Goal: Transaction & Acquisition: Purchase product/service

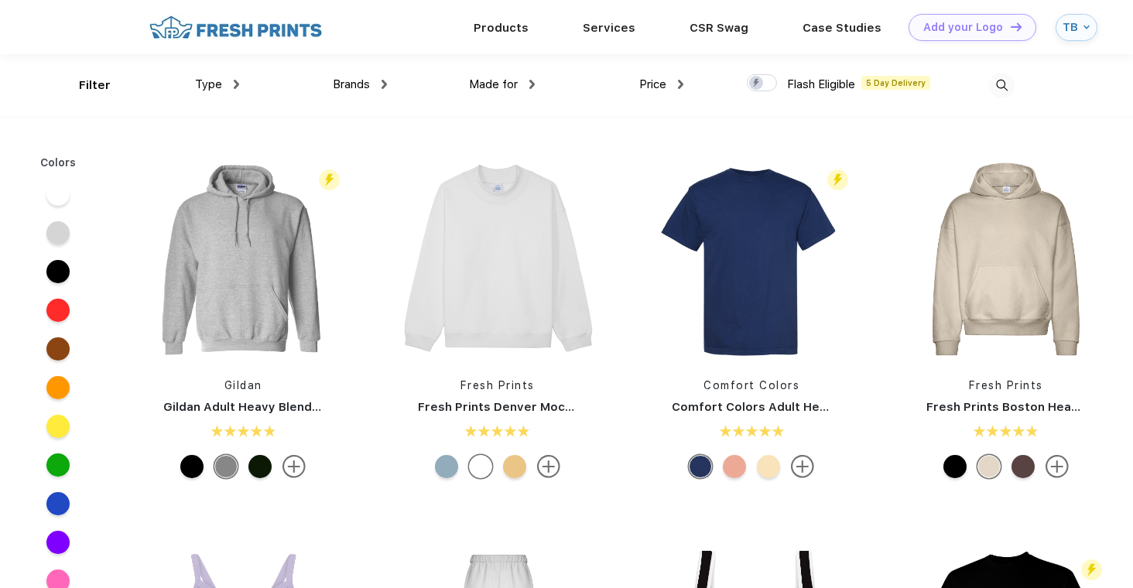
scroll to position [1, 0]
click at [238, 84] on img at bounding box center [236, 83] width 5 height 9
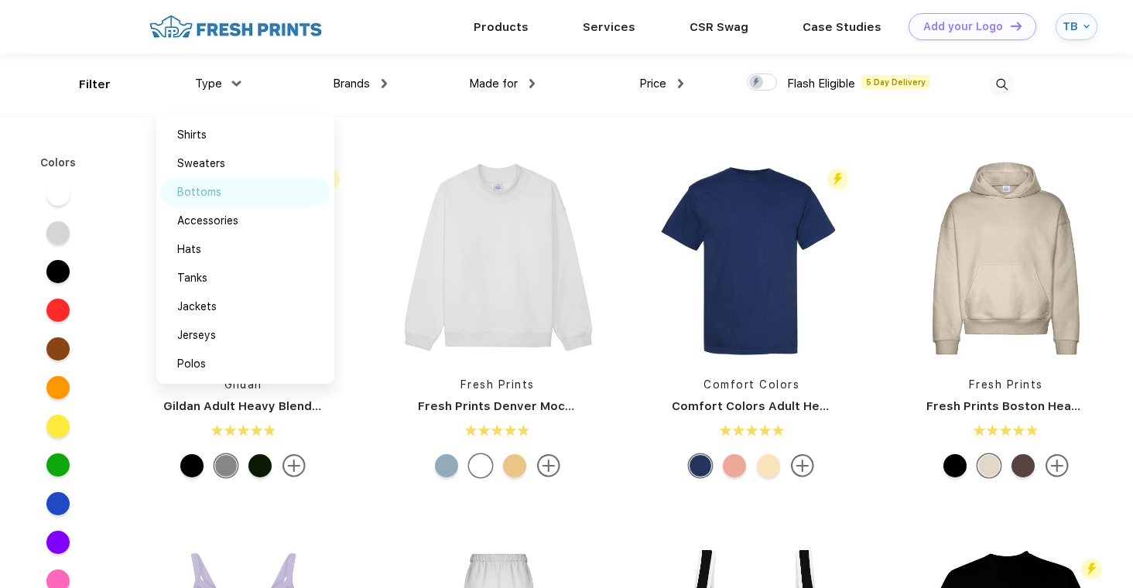
click at [219, 183] on div "Bottoms" at bounding box center [245, 192] width 170 height 29
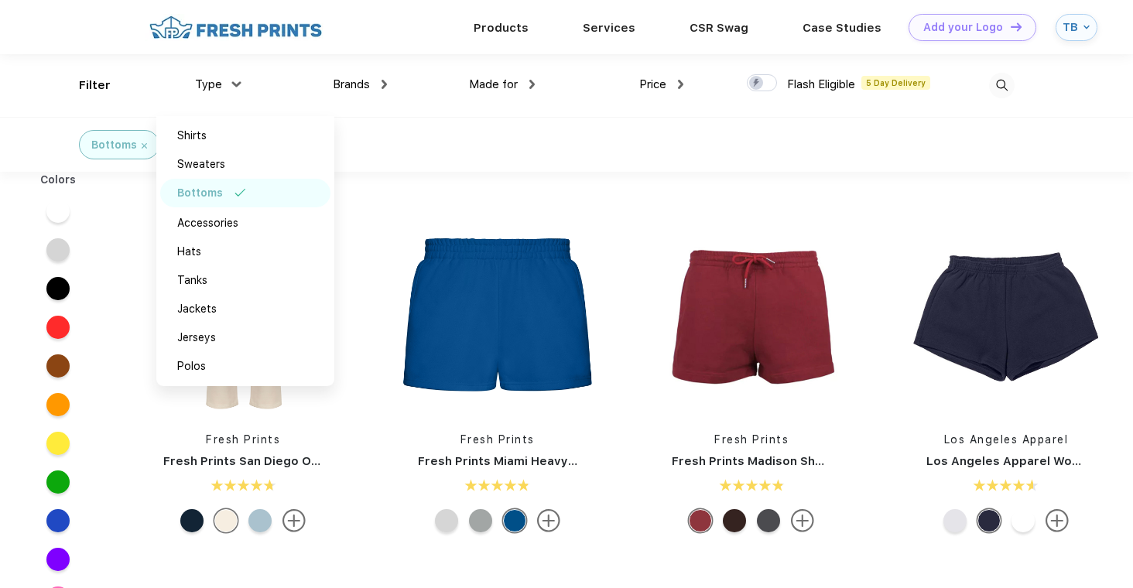
click at [402, 135] on div "Bottoms" at bounding box center [566, 144] width 1133 height 55
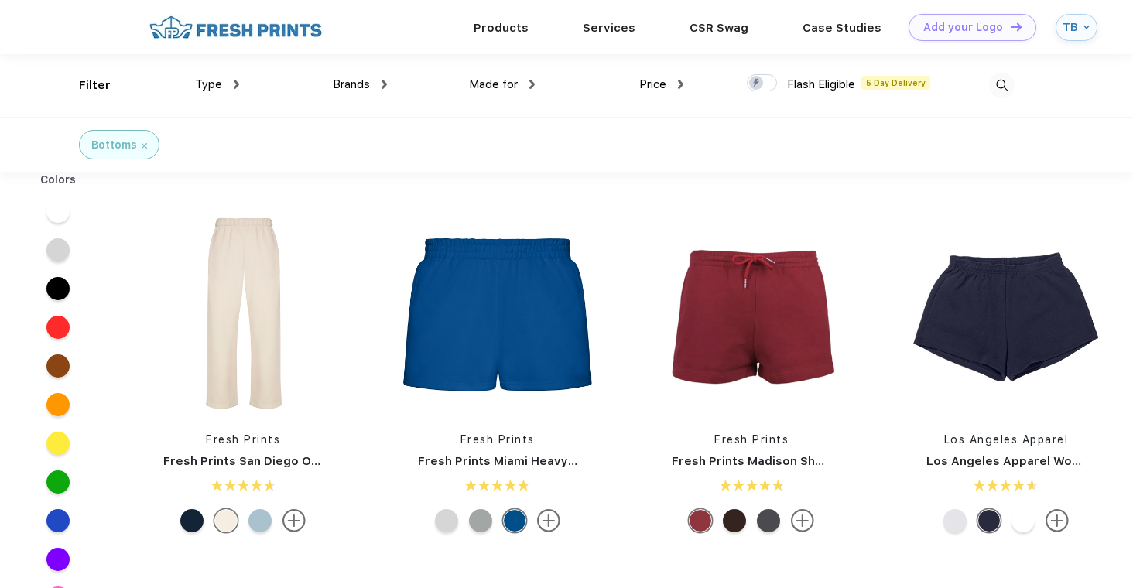
click at [139, 142] on div "Bottoms" at bounding box center [119, 145] width 56 height 16
click at [997, 79] on img at bounding box center [1002, 86] width 26 height 26
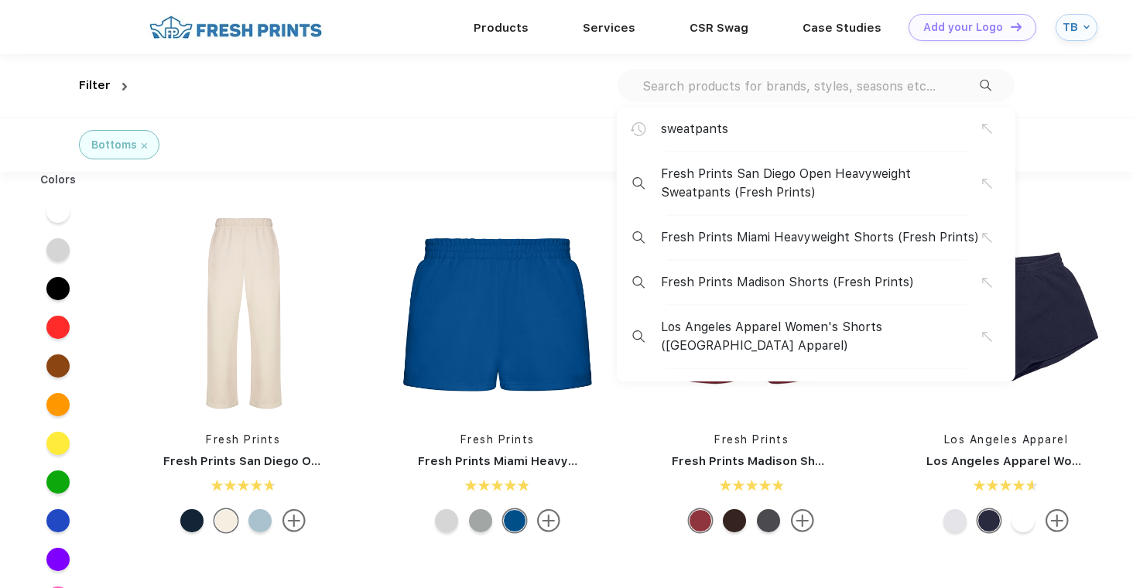
click at [786, 76] on div "sweatpants Fresh Prints San Diego Open Heavyweight Sweatpants (Fresh Prints) Fr…" at bounding box center [815, 85] width 397 height 33
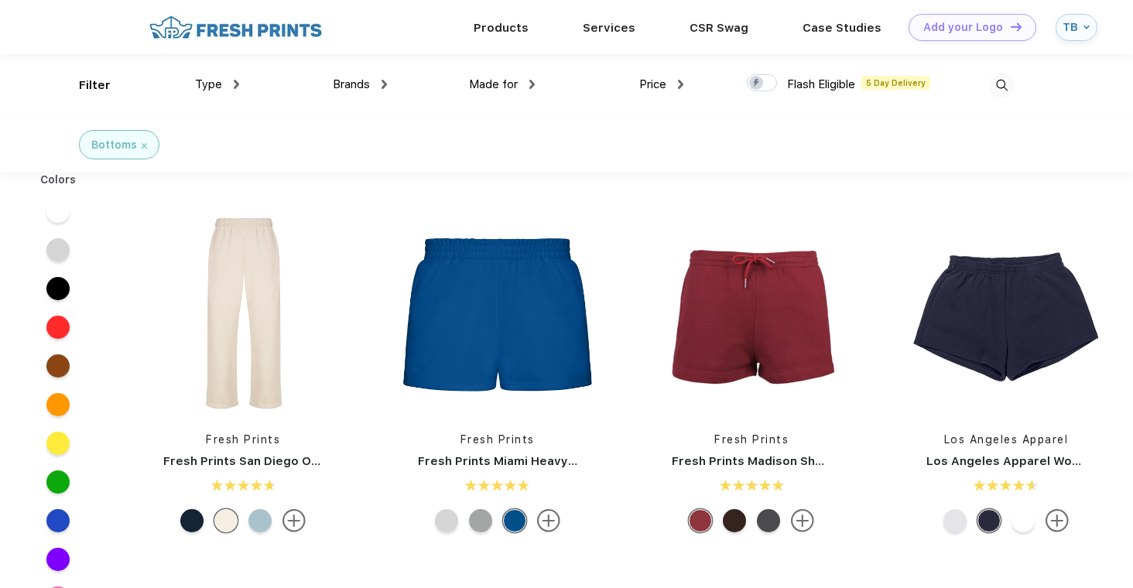
click at [1002, 84] on img at bounding box center [1002, 86] width 26 height 26
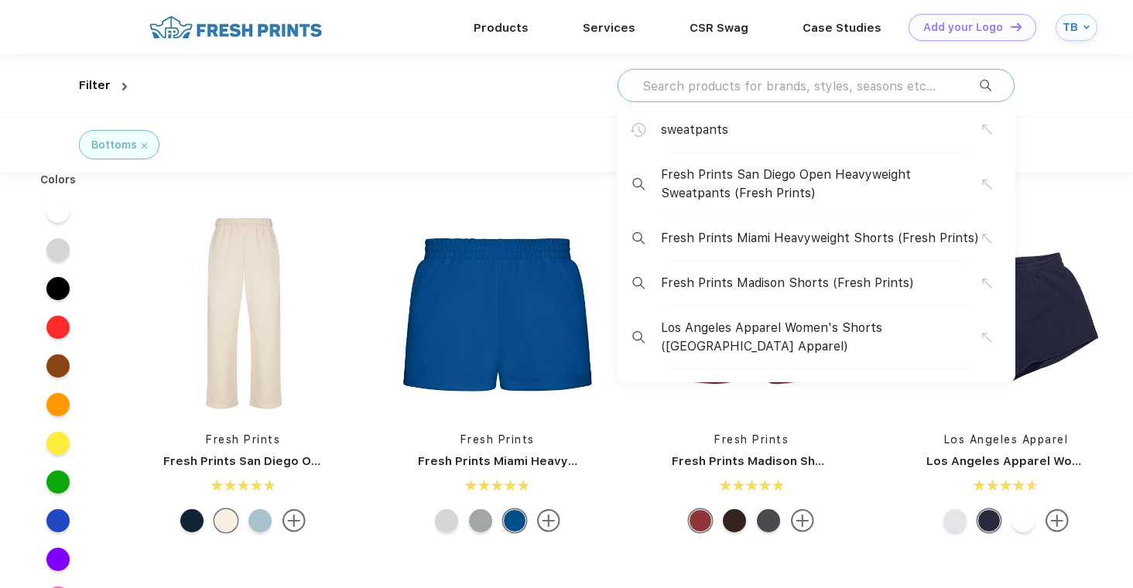
click at [814, 82] on input "text" at bounding box center [810, 85] width 339 height 17
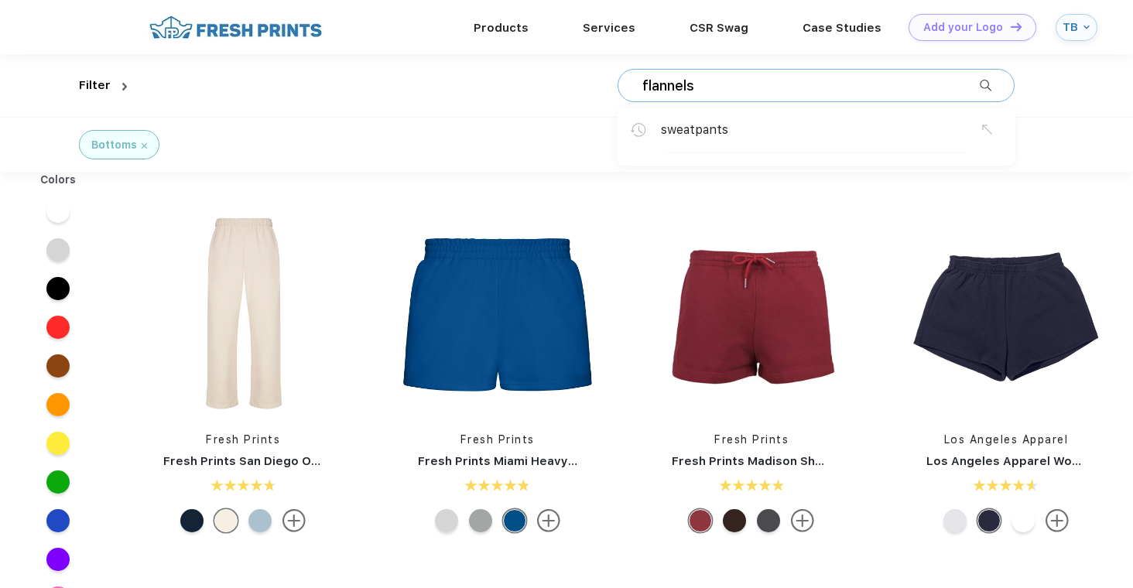
type input "flannels"
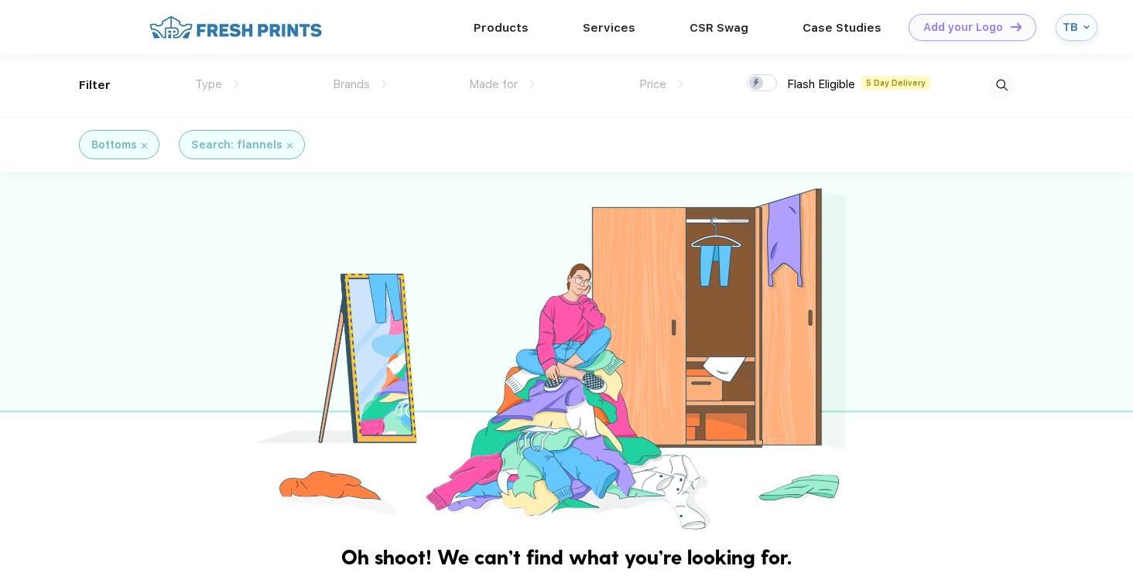
click at [143, 145] on img at bounding box center [144, 145] width 5 height 5
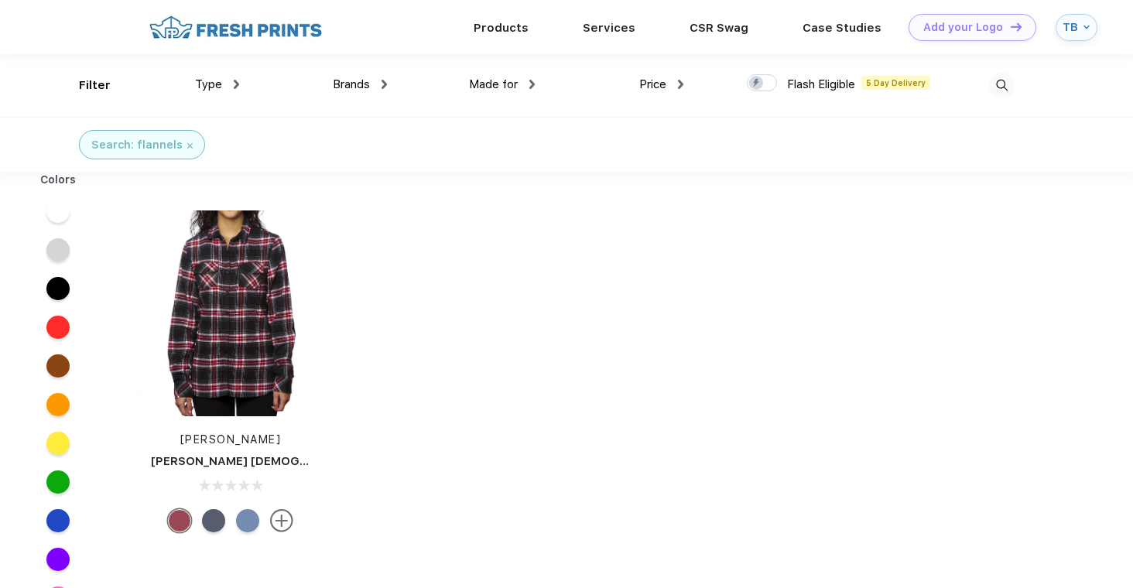
click at [998, 74] on img at bounding box center [1002, 86] width 26 height 26
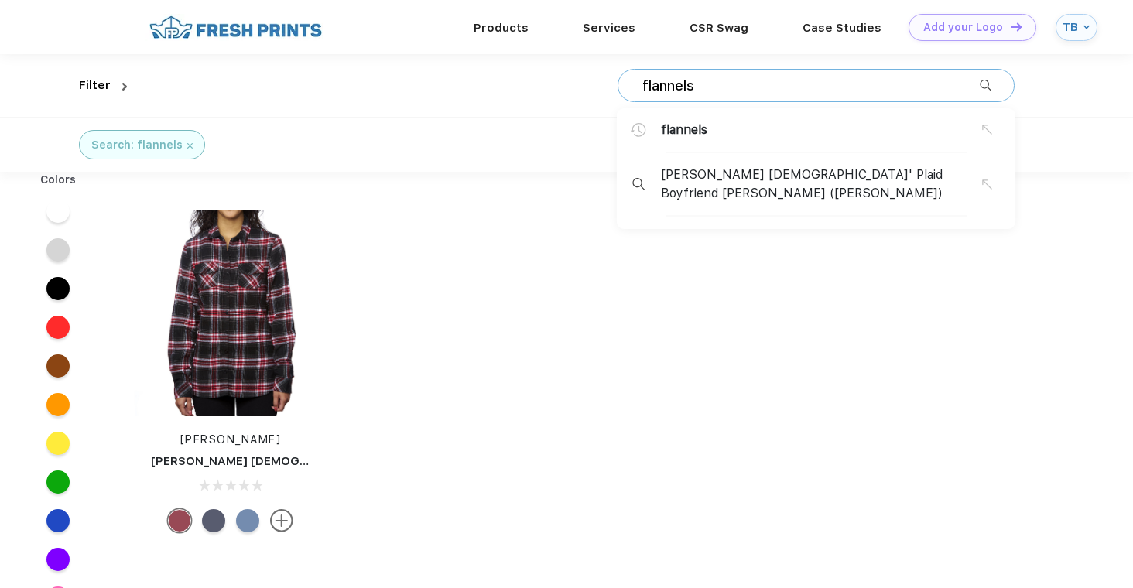
click at [398, 139] on div "Search: flannels" at bounding box center [566, 144] width 1133 height 55
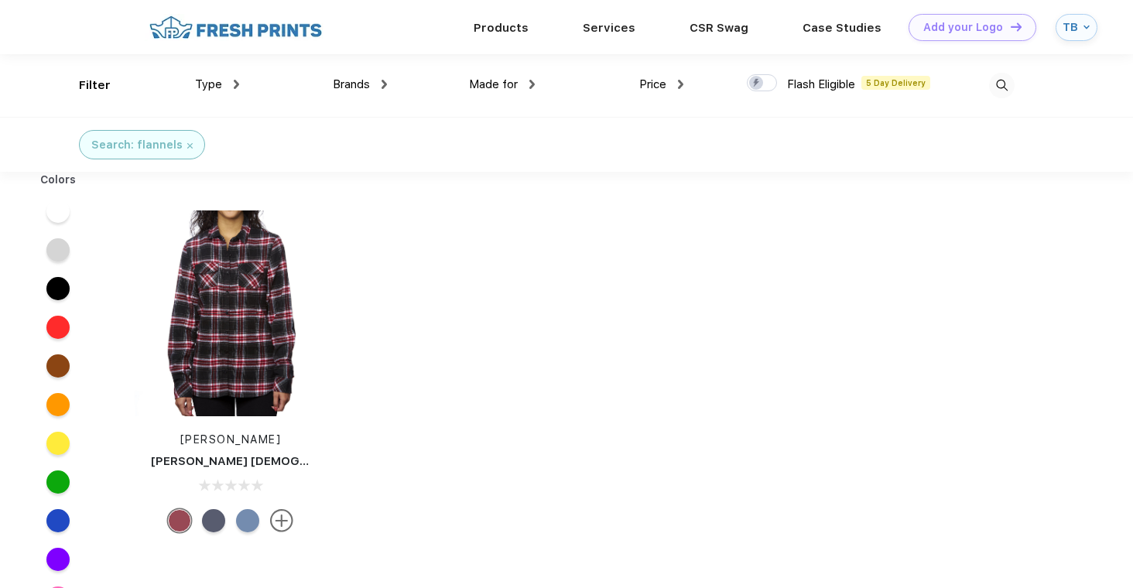
click at [231, 84] on div "Type" at bounding box center [217, 85] width 44 height 18
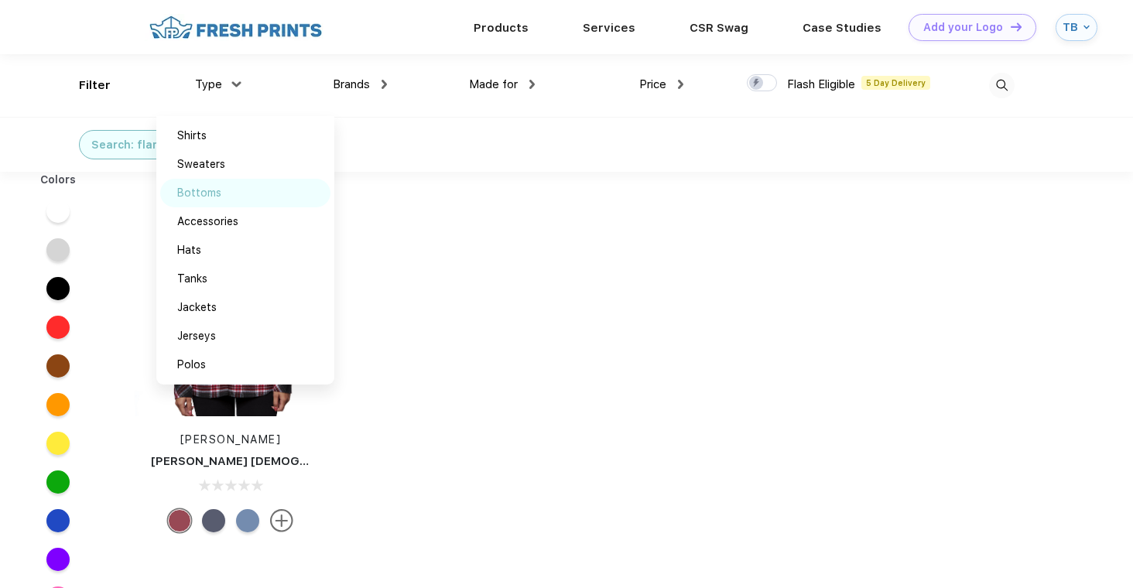
click at [200, 192] on div "Bottoms" at bounding box center [199, 193] width 44 height 16
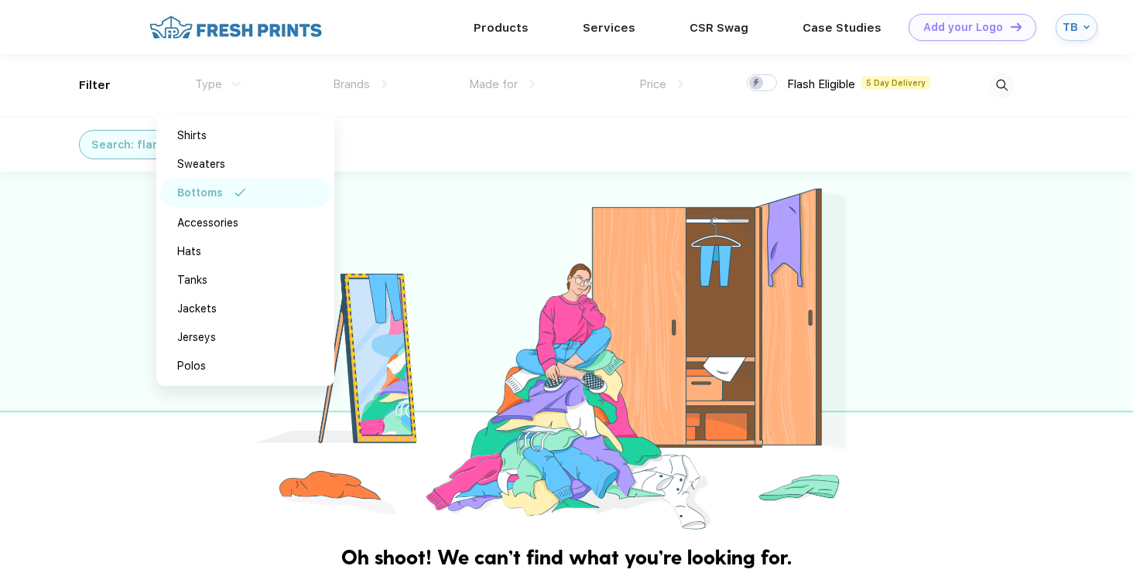
click at [399, 230] on div at bounding box center [566, 353] width 1133 height 362
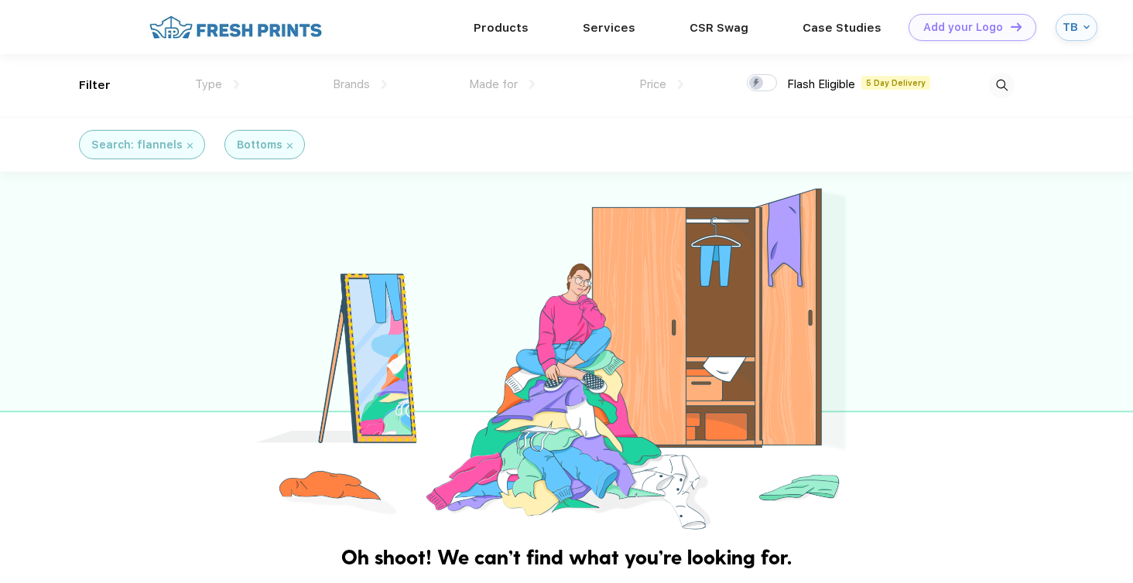
click at [187, 147] on img at bounding box center [189, 145] width 5 height 5
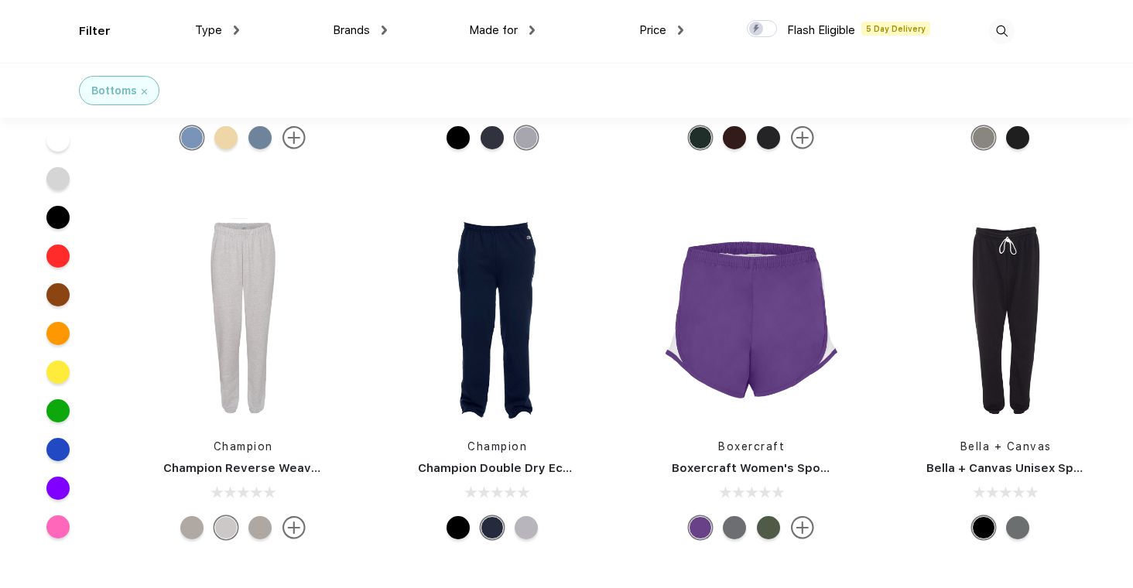
scroll to position [5738, 0]
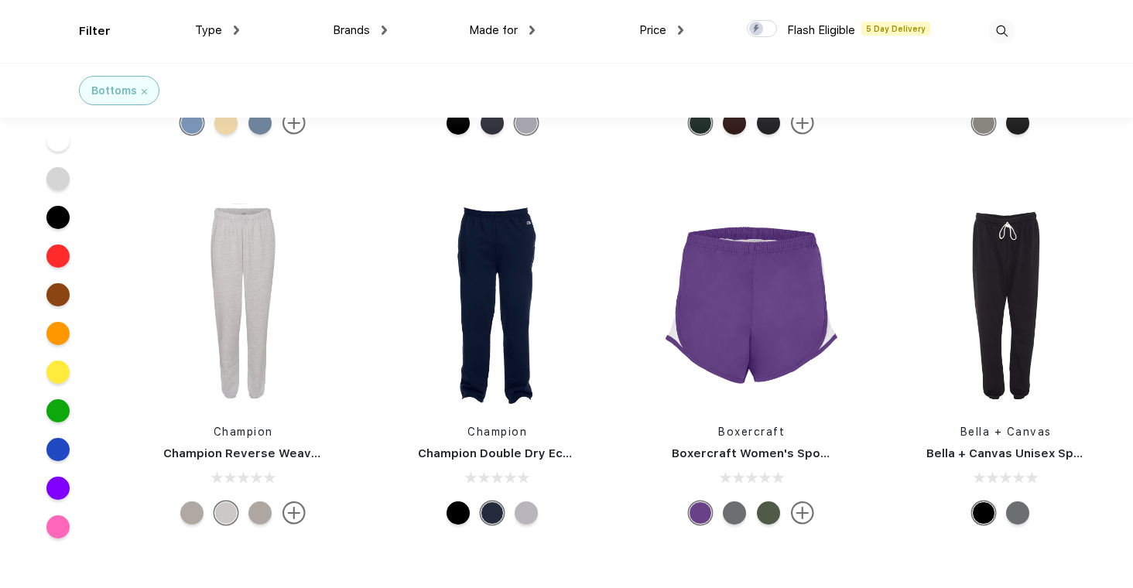
click at [716, 12] on div "Filter Type Shirts Sweaters Bottoms Accessories Hats Tanks Jackets Jerseys Polo…" at bounding box center [546, 31] width 935 height 63
drag, startPoint x: 924, startPoint y: 17, endPoint x: 921, endPoint y: 118, distance: 100.6
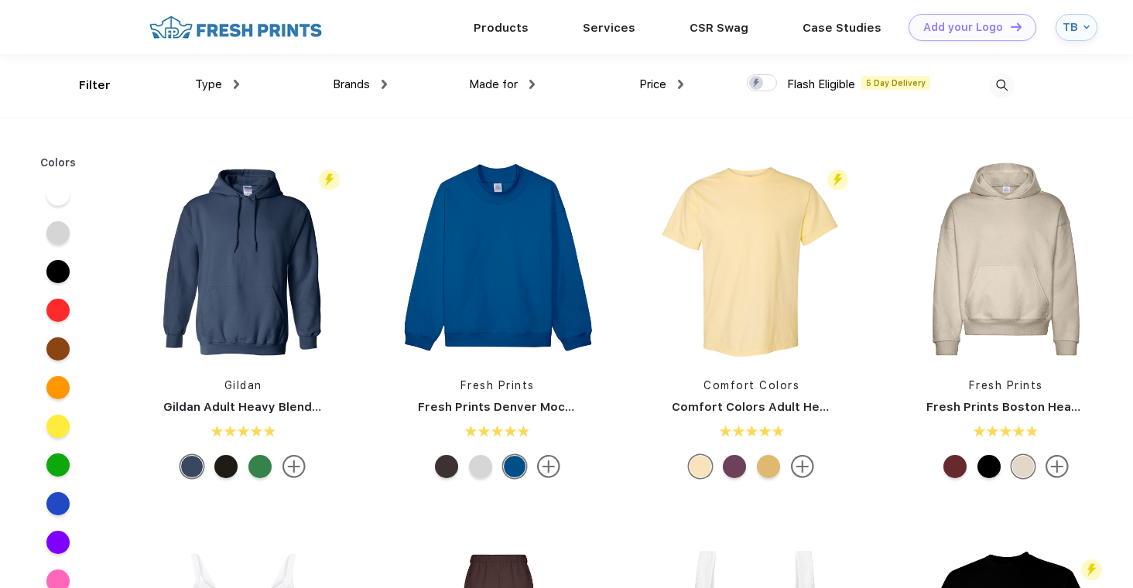
scroll to position [1, 0]
click at [268, 250] on img at bounding box center [243, 259] width 206 height 206
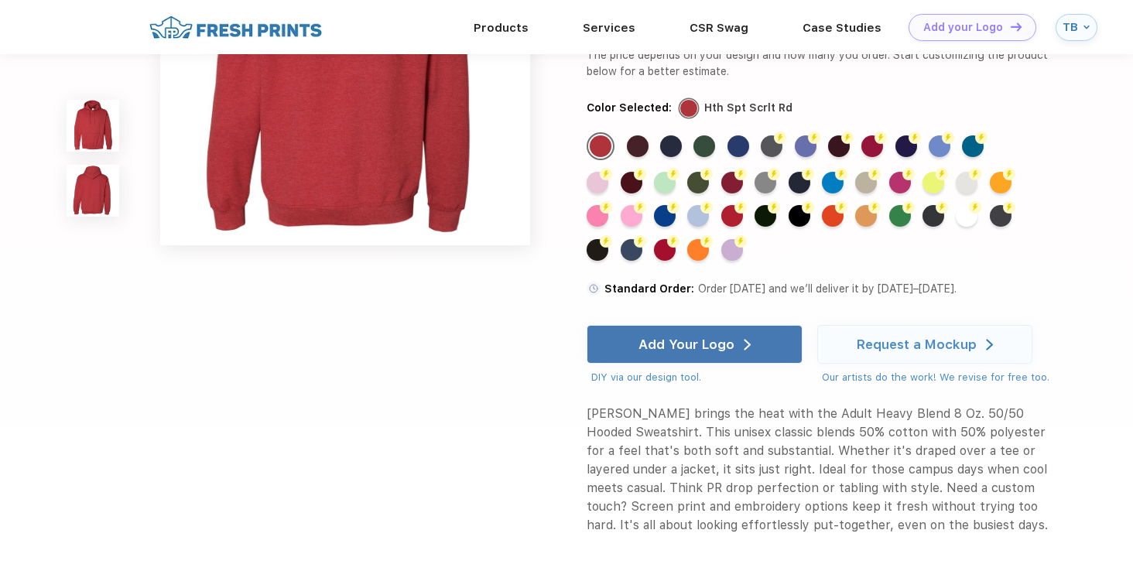
scroll to position [592, 0]
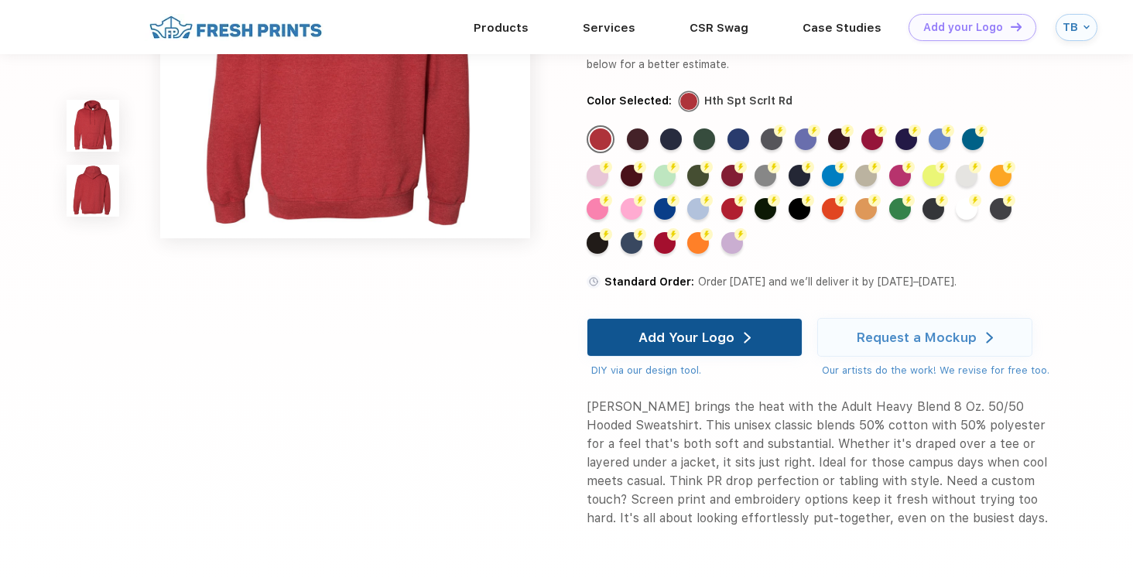
click at [683, 331] on div "Add Your Logo" at bounding box center [686, 337] width 96 height 15
